Goal: Task Accomplishment & Management: Manage account settings

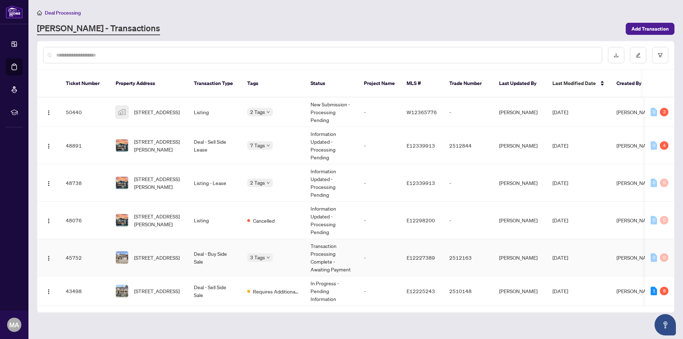
scroll to position [71, 0]
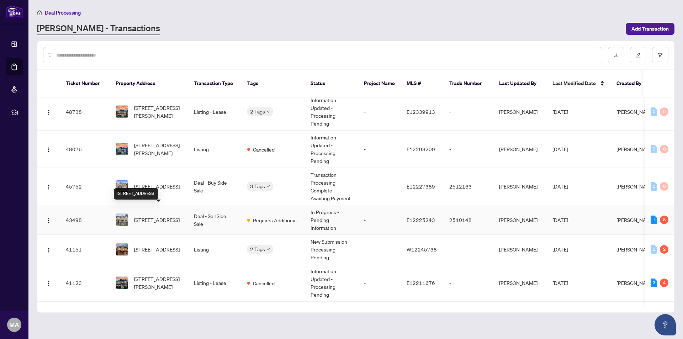
click at [165, 216] on span "[STREET_ADDRESS]" at bounding box center [157, 220] width 46 height 8
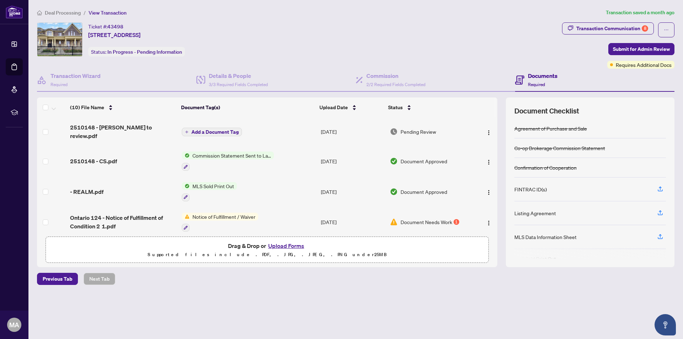
click at [431, 218] on span "Document Needs Work" at bounding box center [426, 222] width 52 height 8
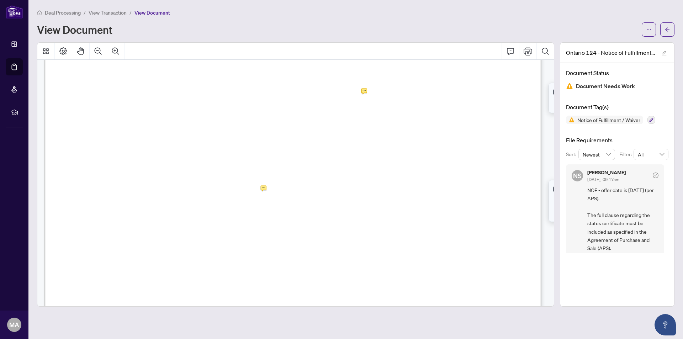
scroll to position [132, 0]
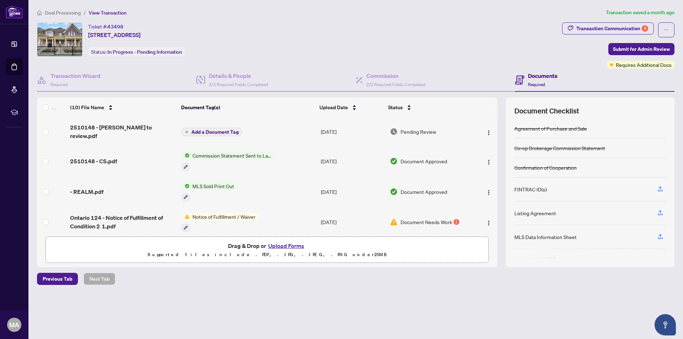
click at [210, 129] on span "Add a Document Tag" at bounding box center [214, 131] width 47 height 5
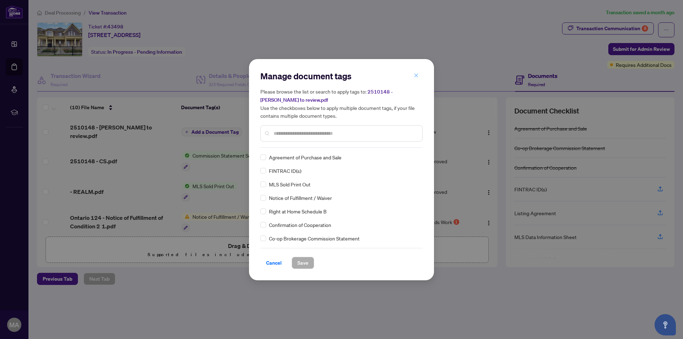
click at [416, 78] on icon "close" at bounding box center [415, 75] width 5 height 5
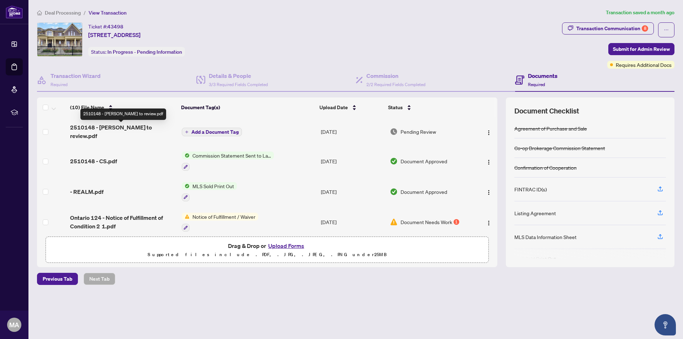
click at [122, 126] on span "2510148 - [PERSON_NAME] to review.pdf" at bounding box center [123, 131] width 106 height 17
